Goal: Task Accomplishment & Management: Use online tool/utility

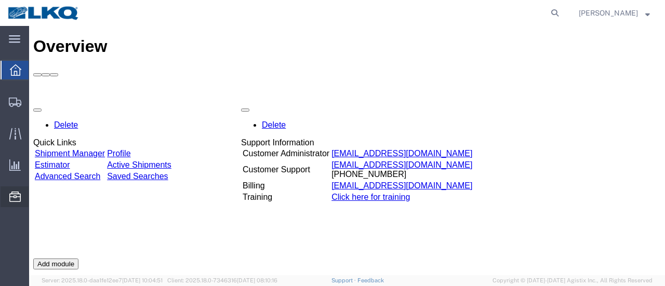
click at [0, 0] on span "Location Appointment" at bounding box center [0, 0] width 0 height 0
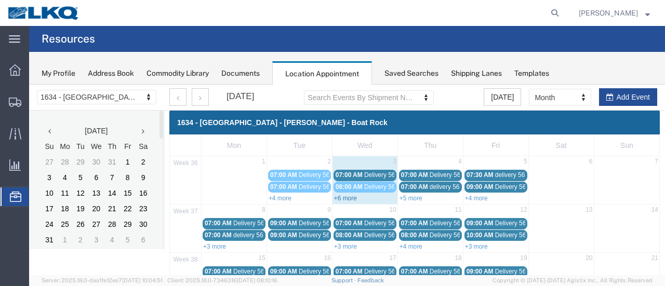
click at [338, 196] on link "+6 more" at bounding box center [345, 198] width 23 height 7
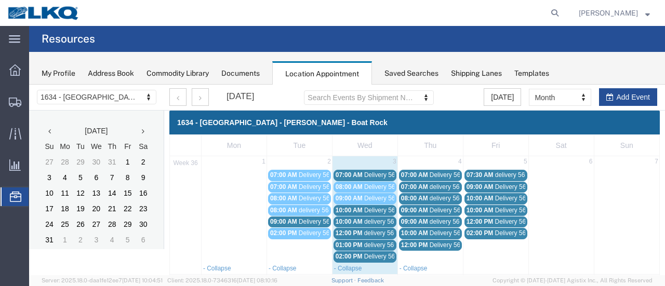
click at [367, 175] on span "Delivery 56329164" at bounding box center [389, 174] width 51 height 7
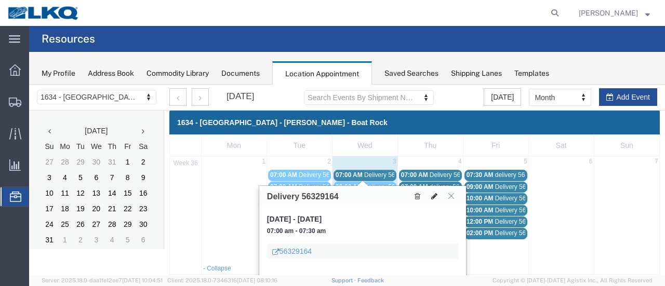
click at [435, 193] on icon at bounding box center [434, 196] width 6 height 7
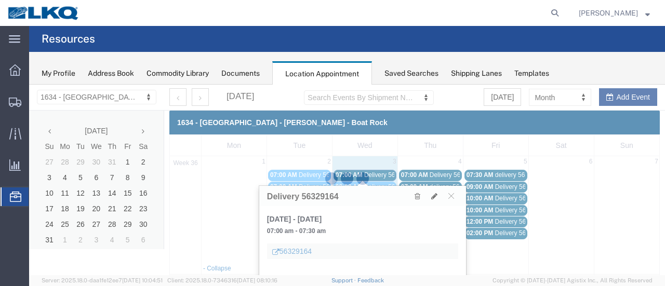
select select "1"
select select
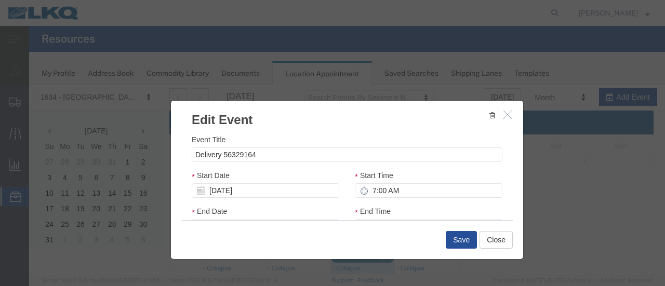
select select
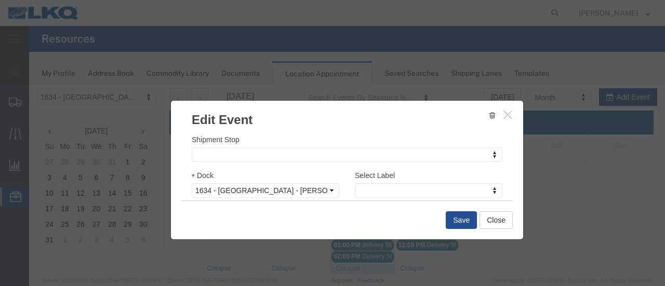
scroll to position [156, 0]
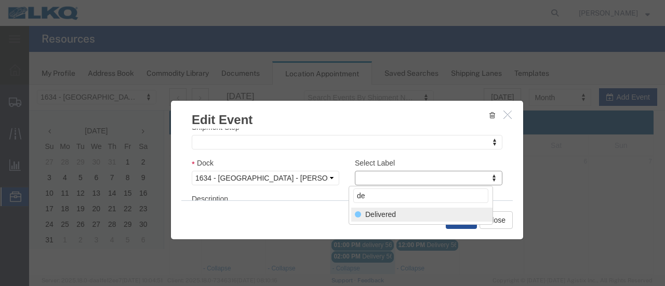
type input "de"
select select "40"
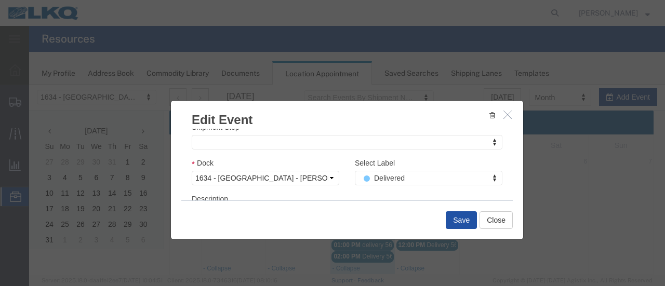
click at [458, 220] on button "Save" at bounding box center [461, 220] width 31 height 18
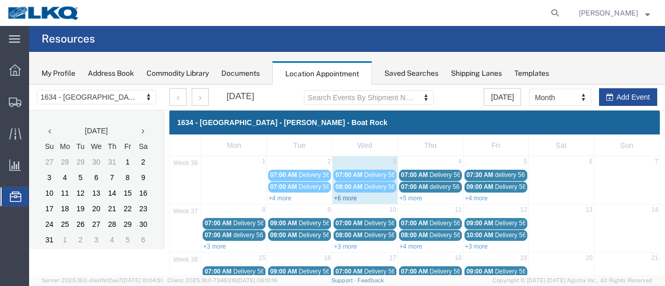
click at [339, 196] on link "+6 more" at bounding box center [345, 198] width 23 height 7
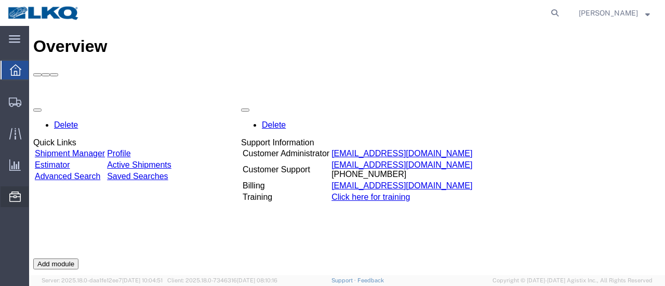
click at [0, 0] on span "Location Appointment" at bounding box center [0, 0] width 0 height 0
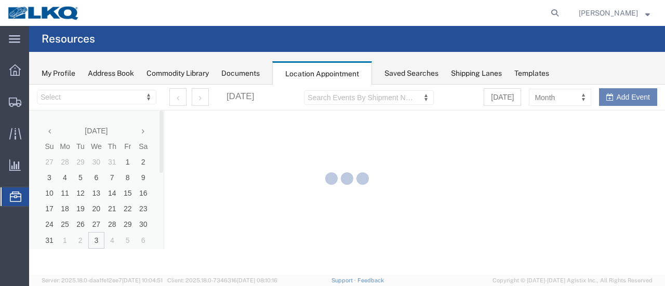
select select "28712"
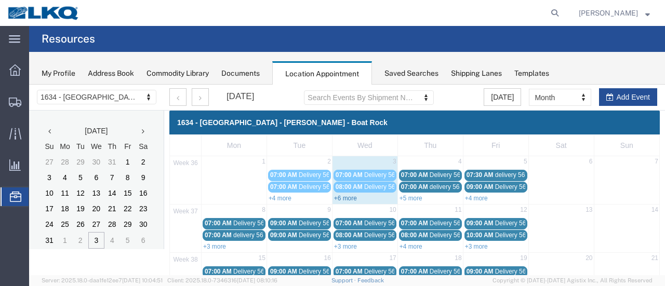
click at [342, 198] on link "+6 more" at bounding box center [345, 198] width 23 height 7
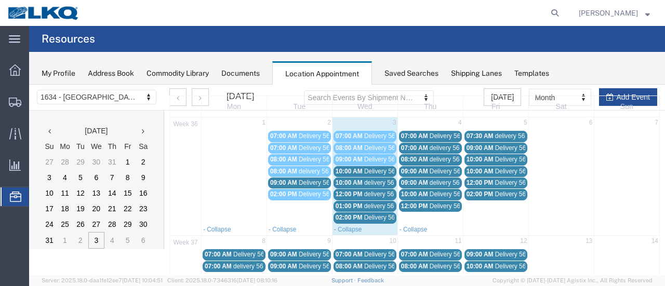
scroll to position [52, 0]
